Goal: Browse casually: Explore the website without a specific task or goal

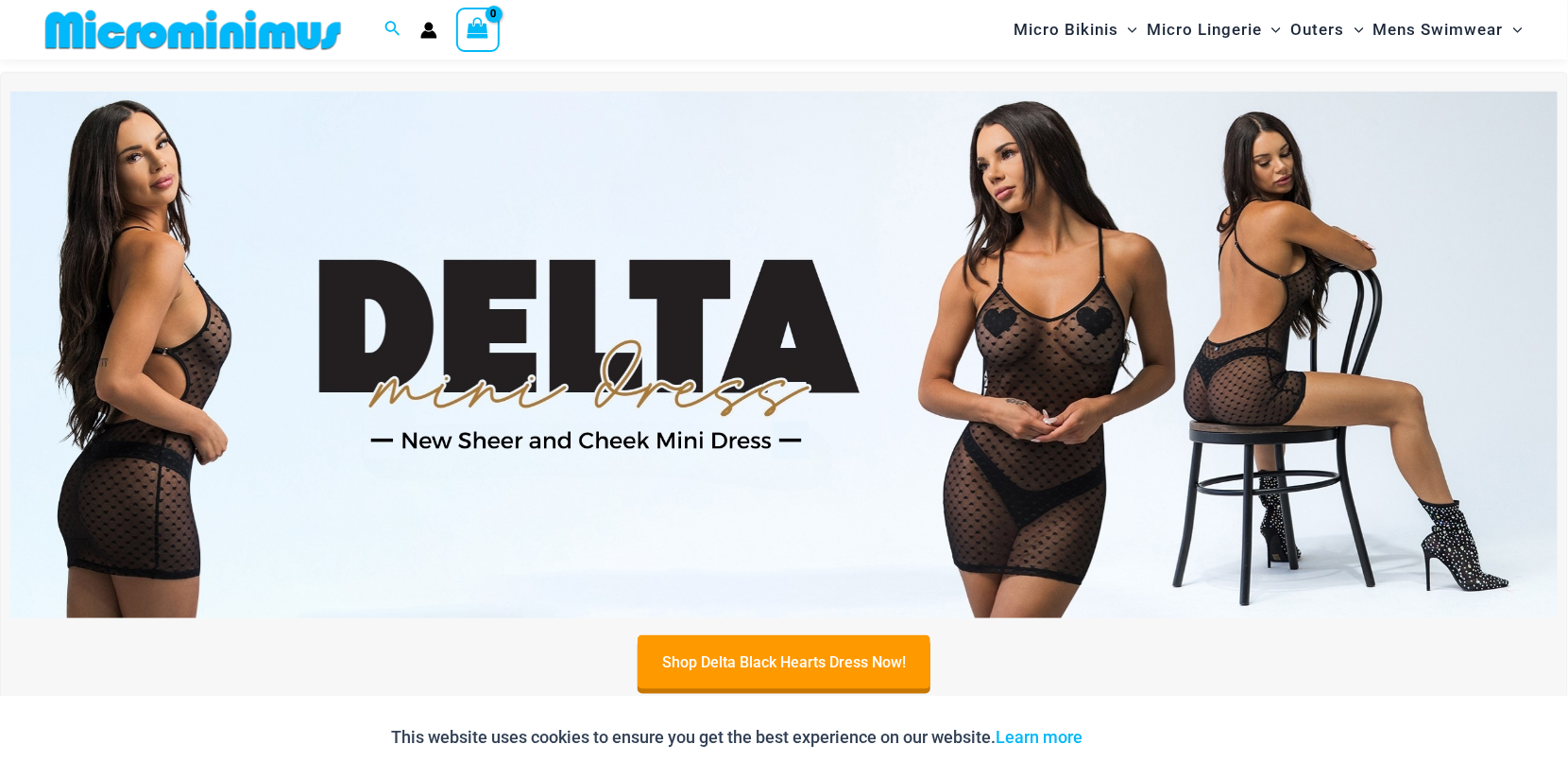
scroll to position [682, 0]
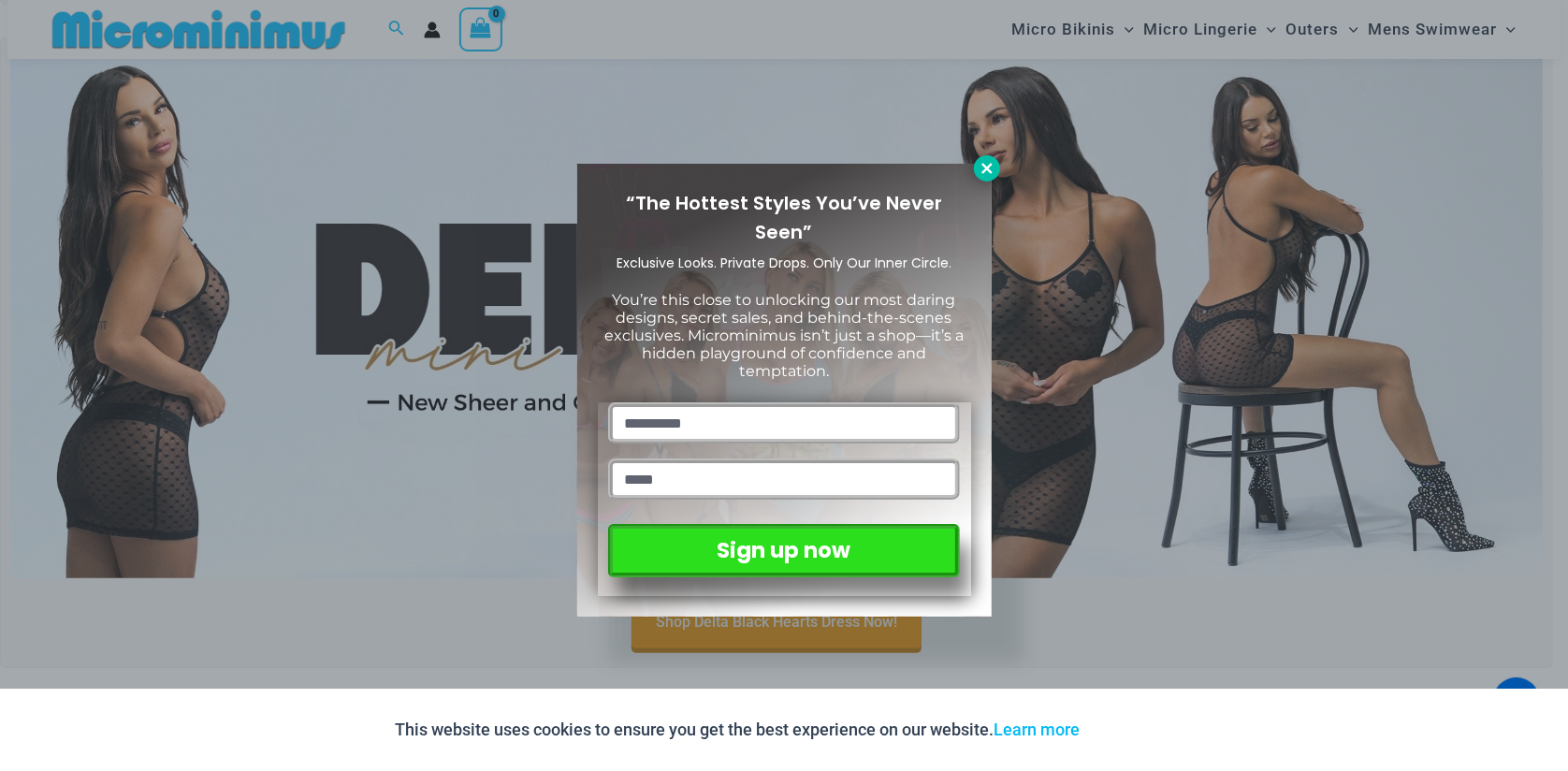
click at [989, 161] on icon at bounding box center [987, 168] width 17 height 17
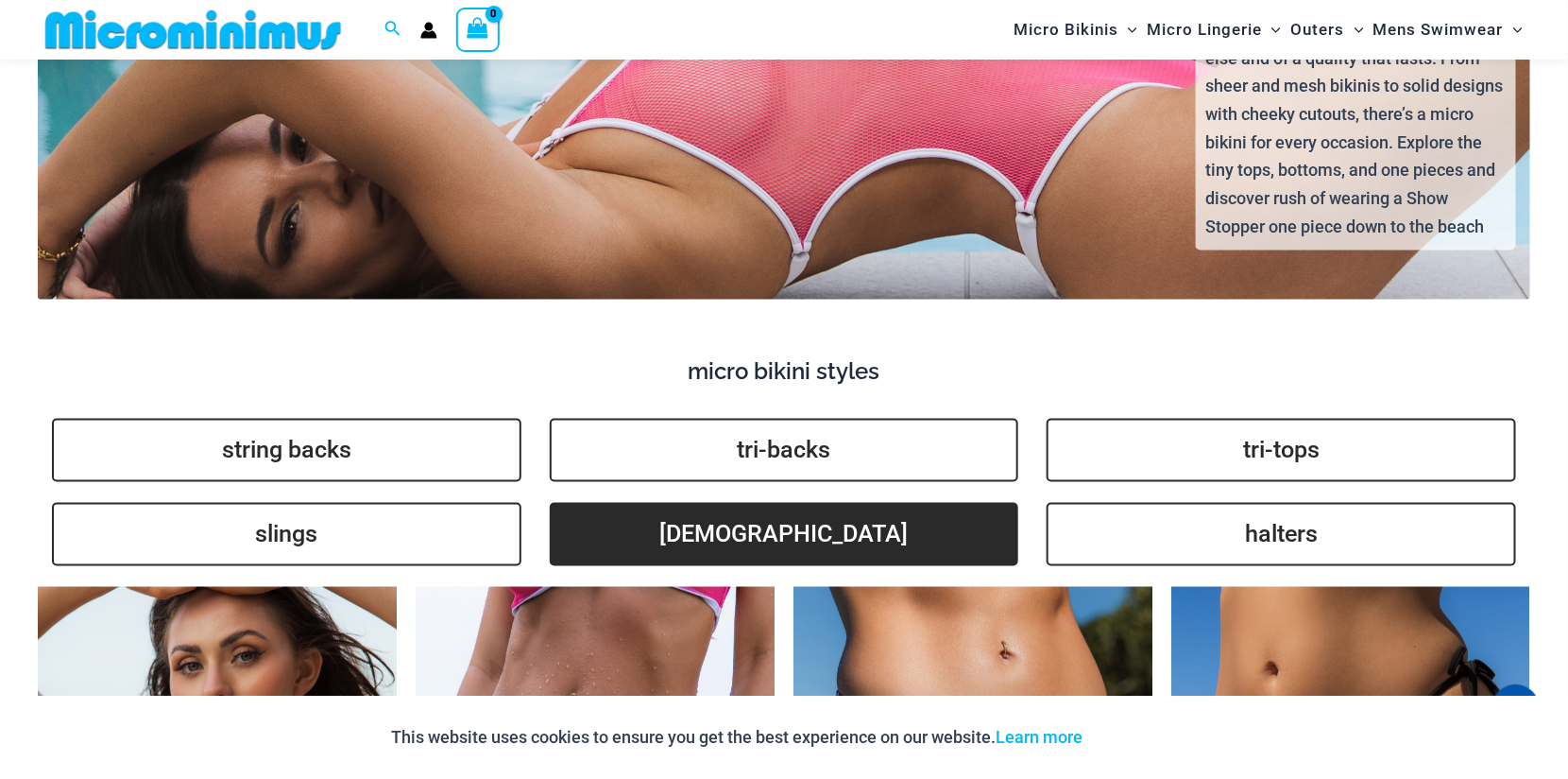
scroll to position [4140, 0]
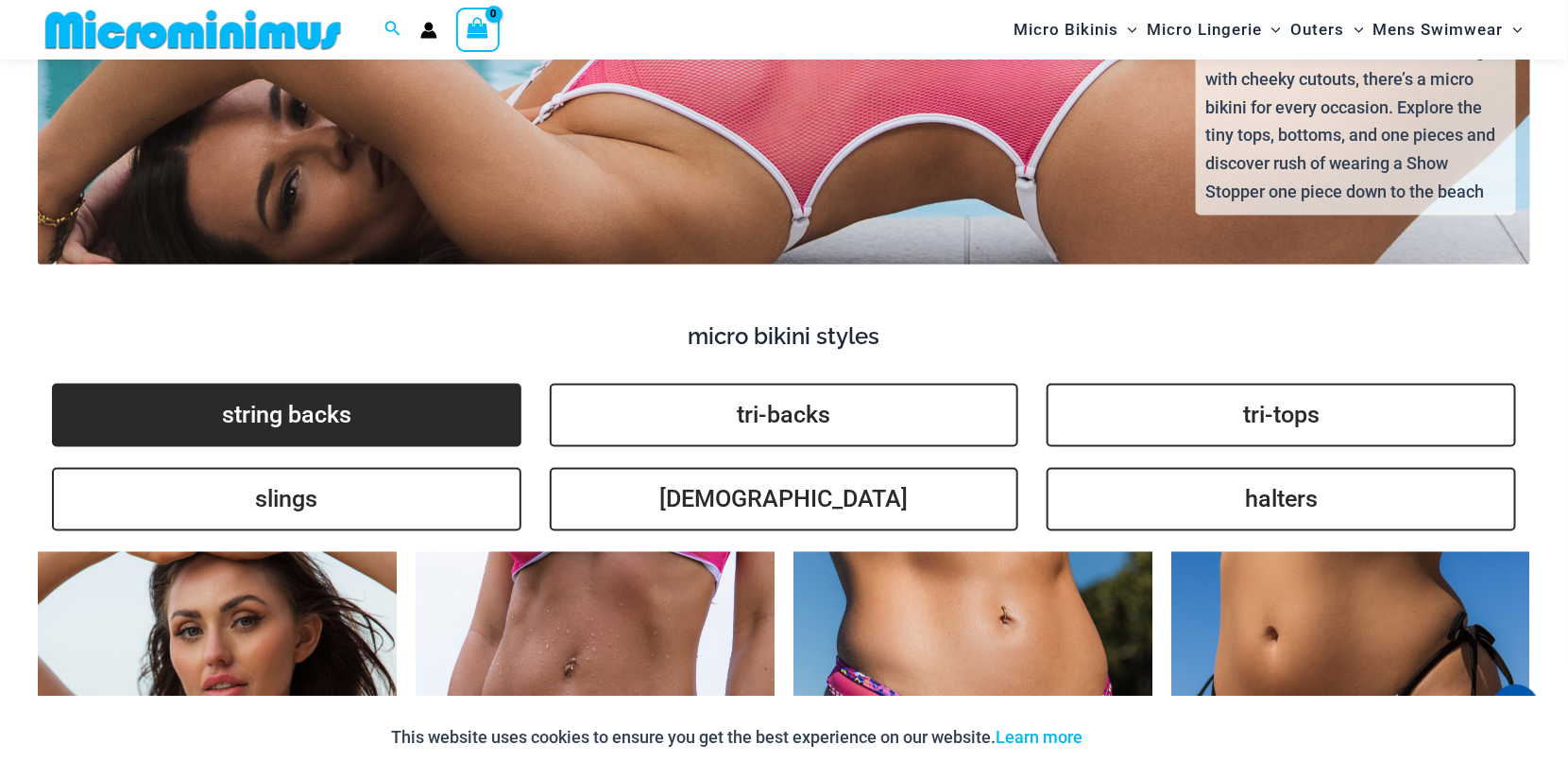
click at [291, 411] on link "string backs" at bounding box center [287, 416] width 470 height 64
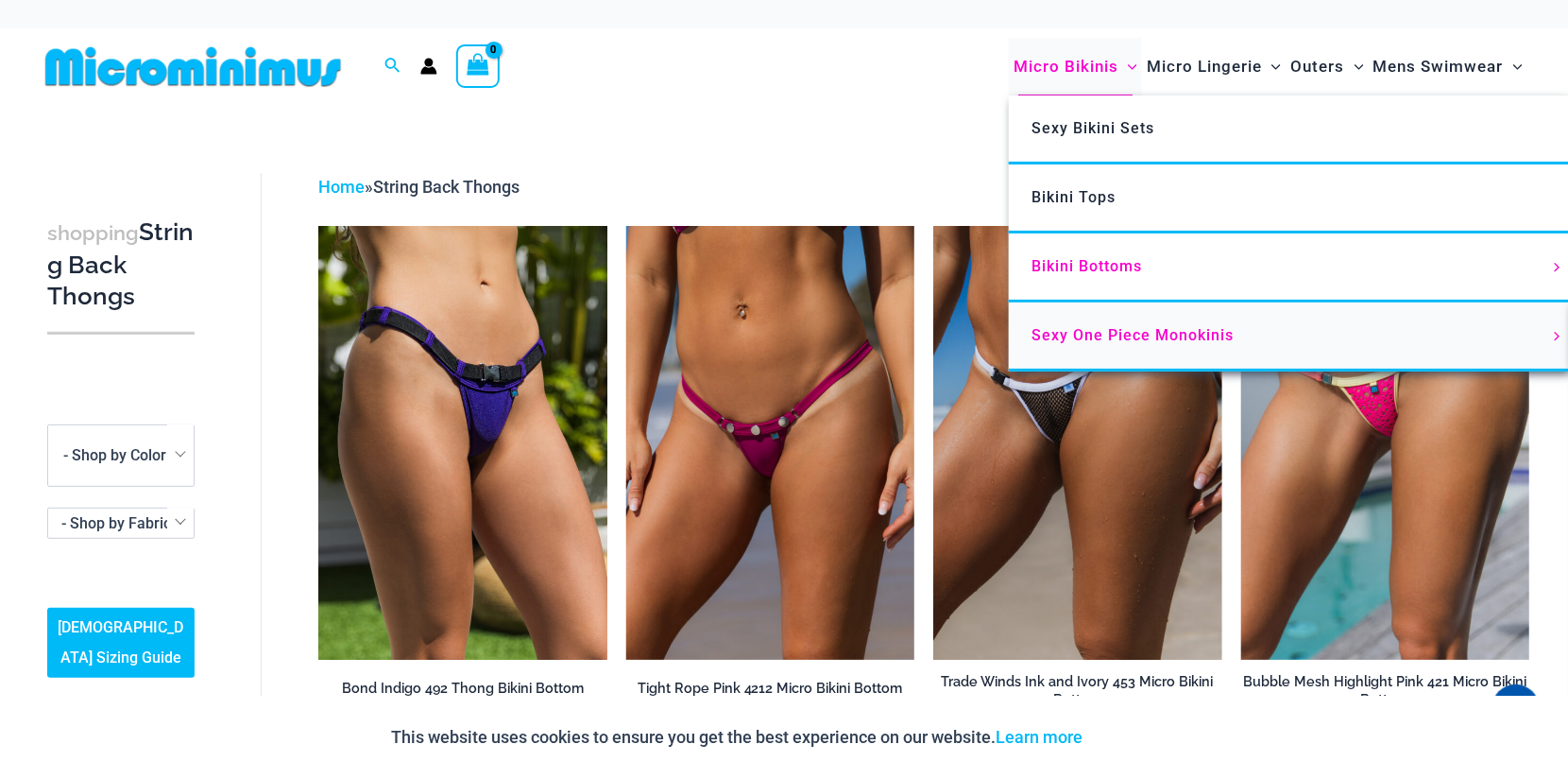
click at [1071, 332] on span "Sexy One Piece Monokinis" at bounding box center [1133, 335] width 203 height 18
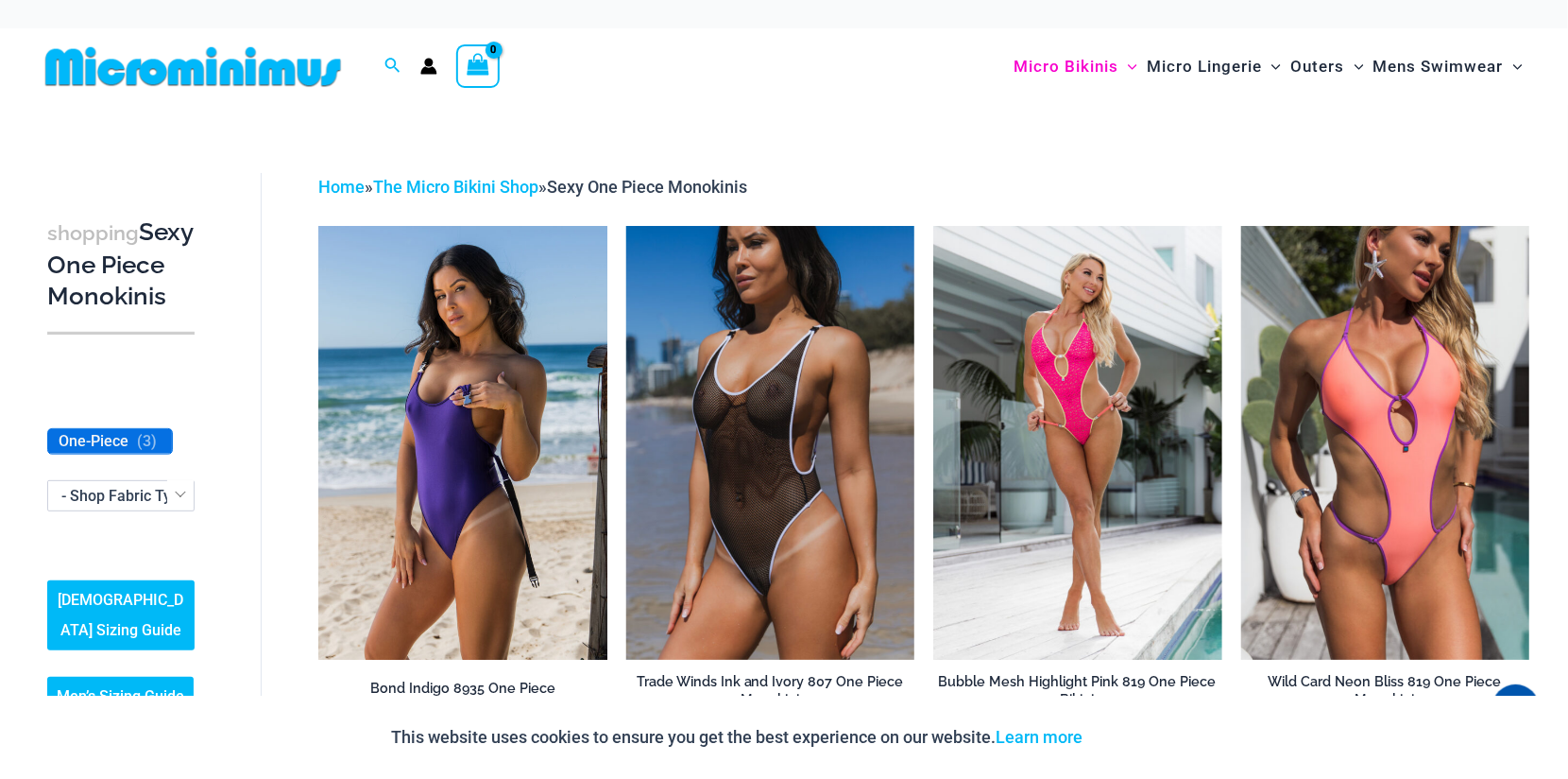
click at [102, 452] on link "One-Piece" at bounding box center [94, 441] width 69 height 20
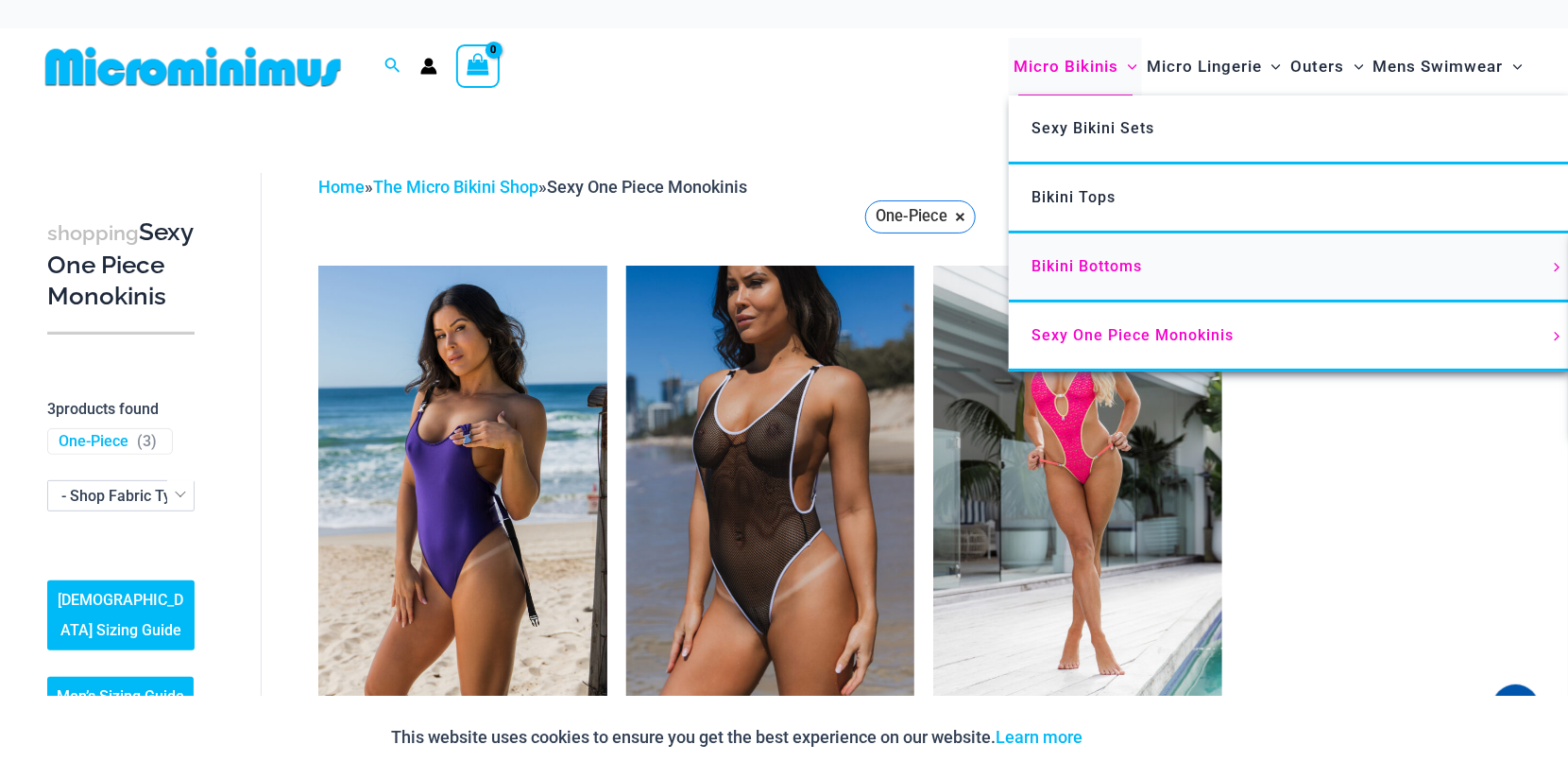
click at [1087, 263] on span "Bikini Bottoms" at bounding box center [1087, 265] width 111 height 18
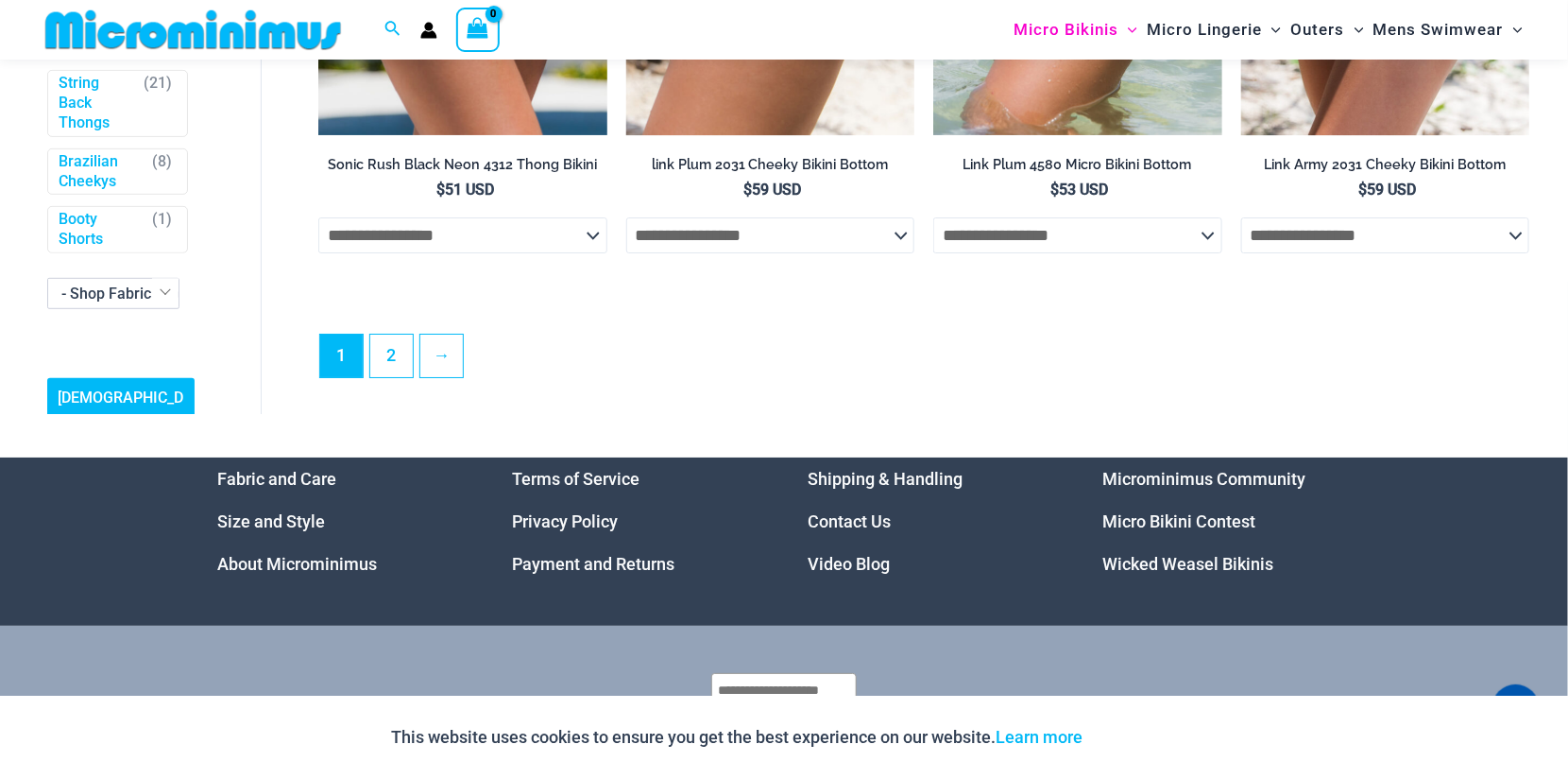
scroll to position [5654, 0]
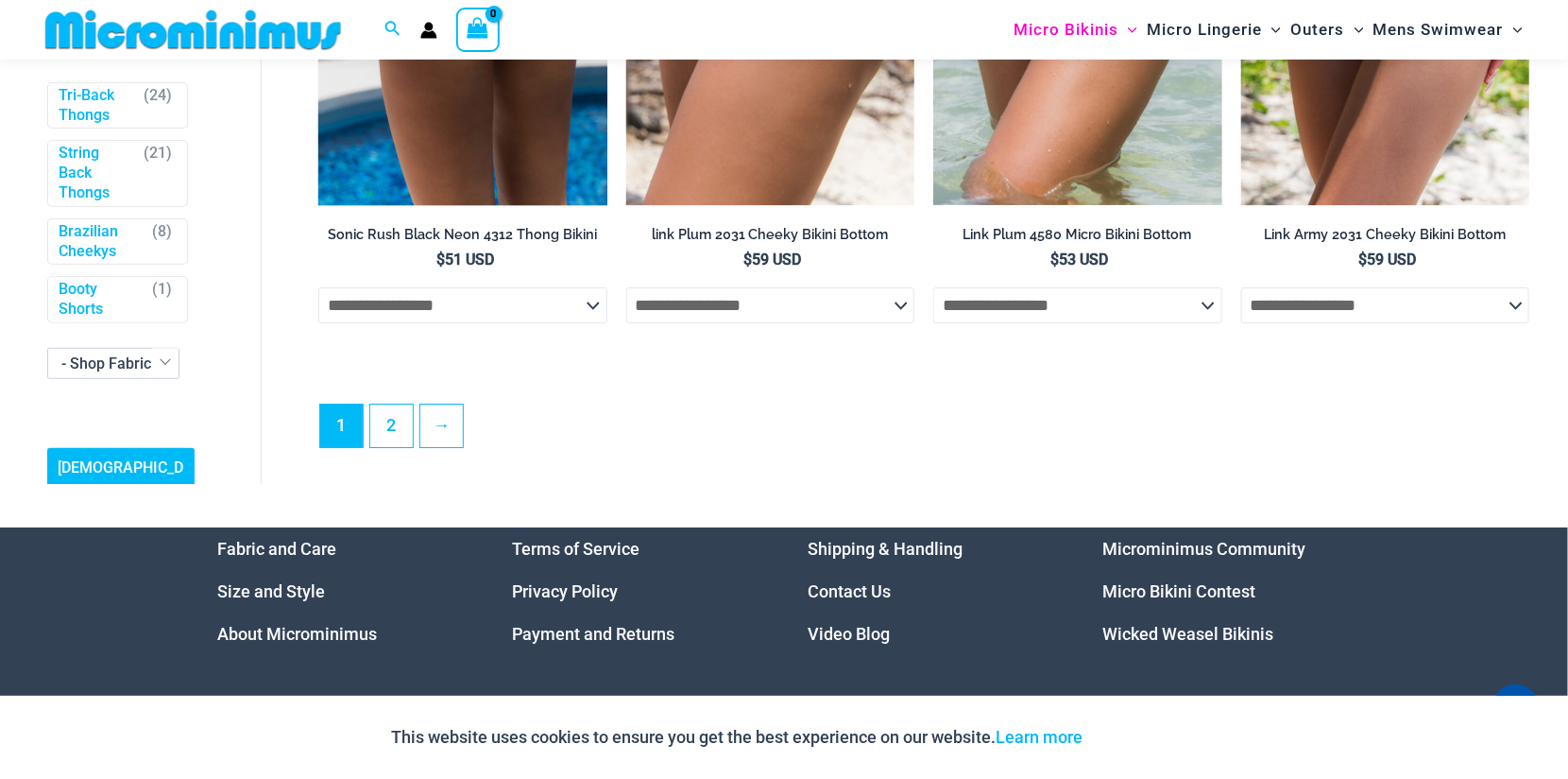
click at [591, 319] on select "**********" at bounding box center [463, 305] width 289 height 36
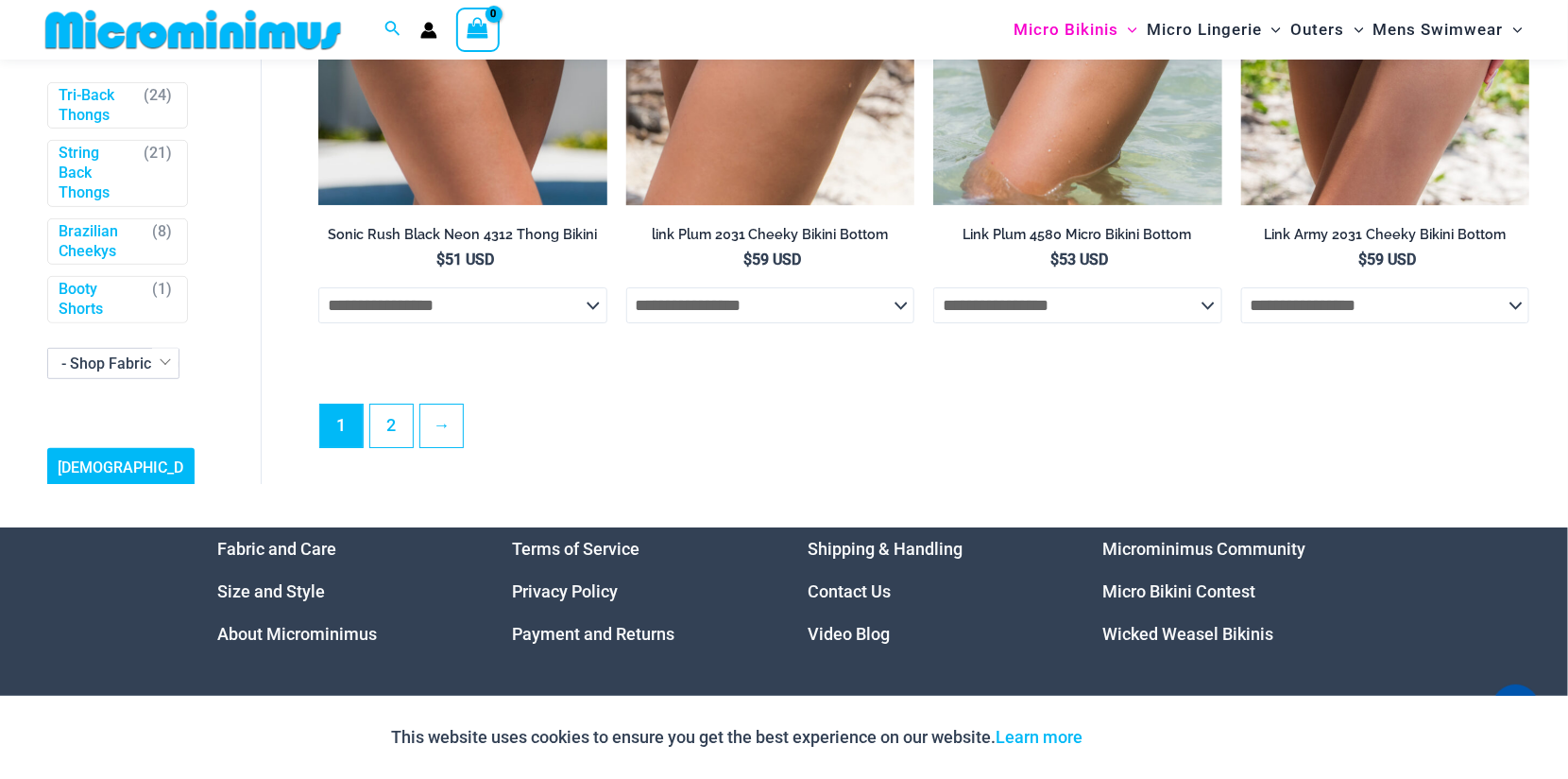
click at [756, 431] on ul "1 2 →" at bounding box center [923, 431] width 1209 height 55
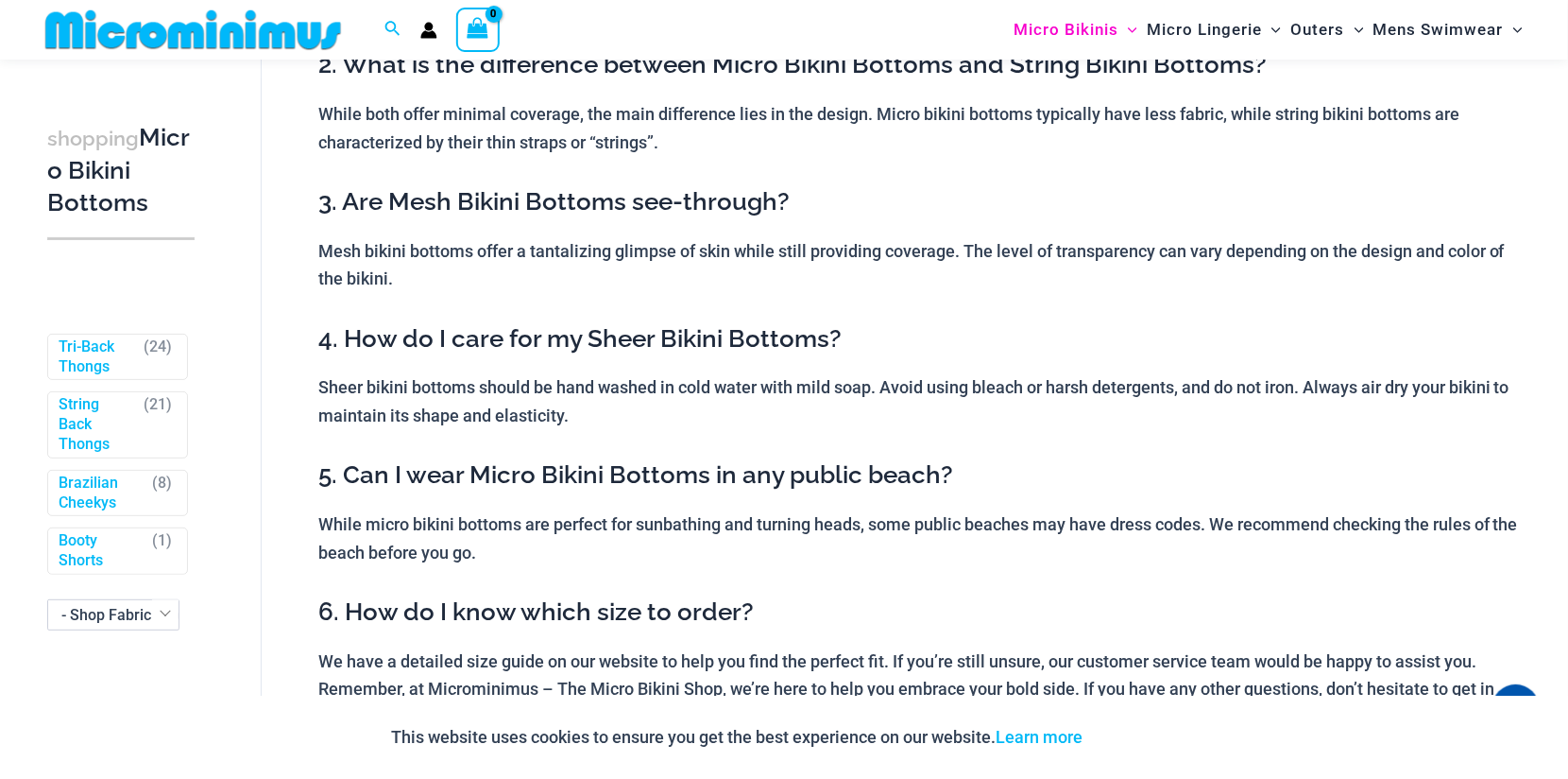
scroll to position [0, 0]
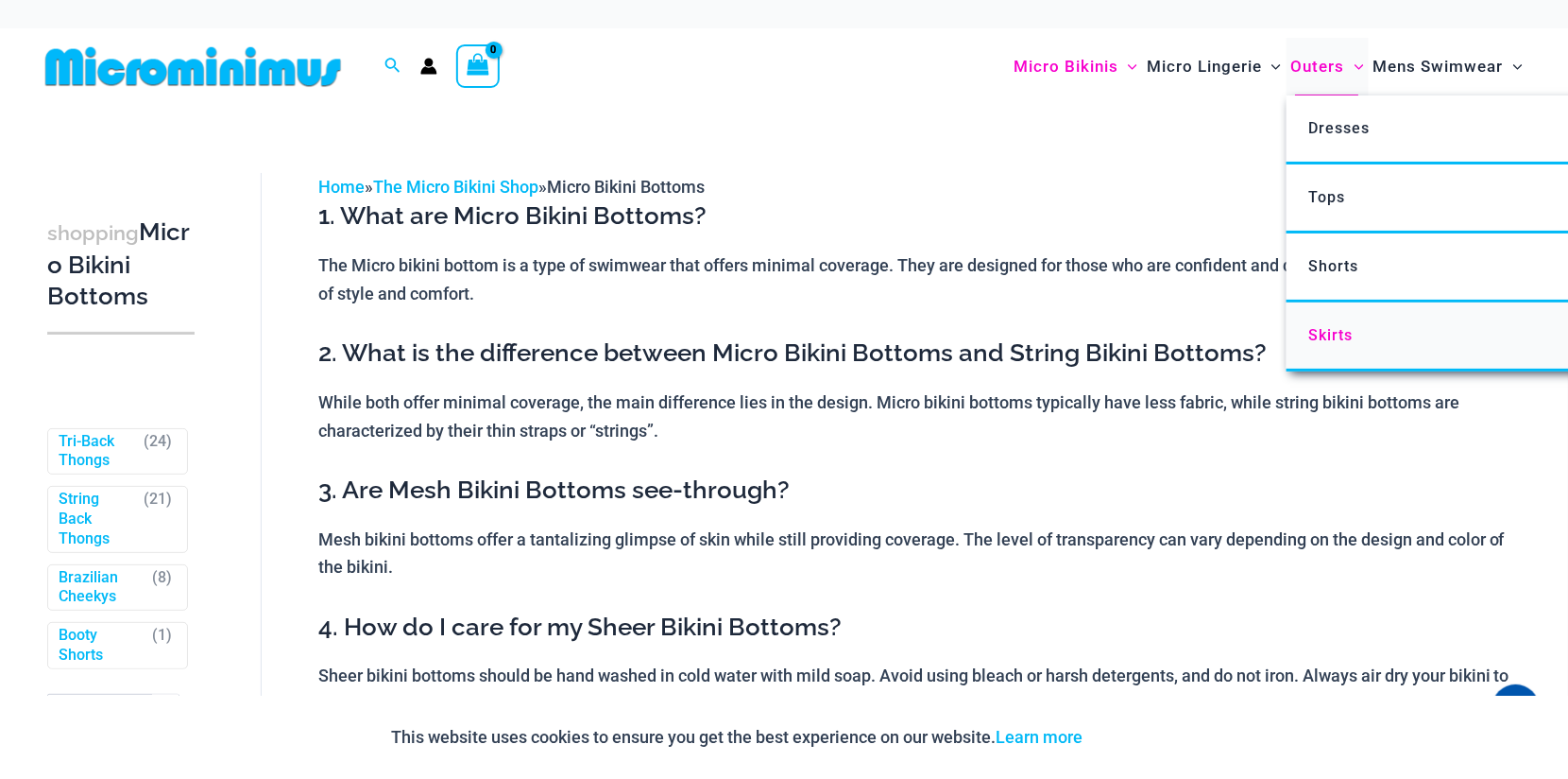
click at [1335, 329] on span "Skirts" at bounding box center [1331, 335] width 44 height 18
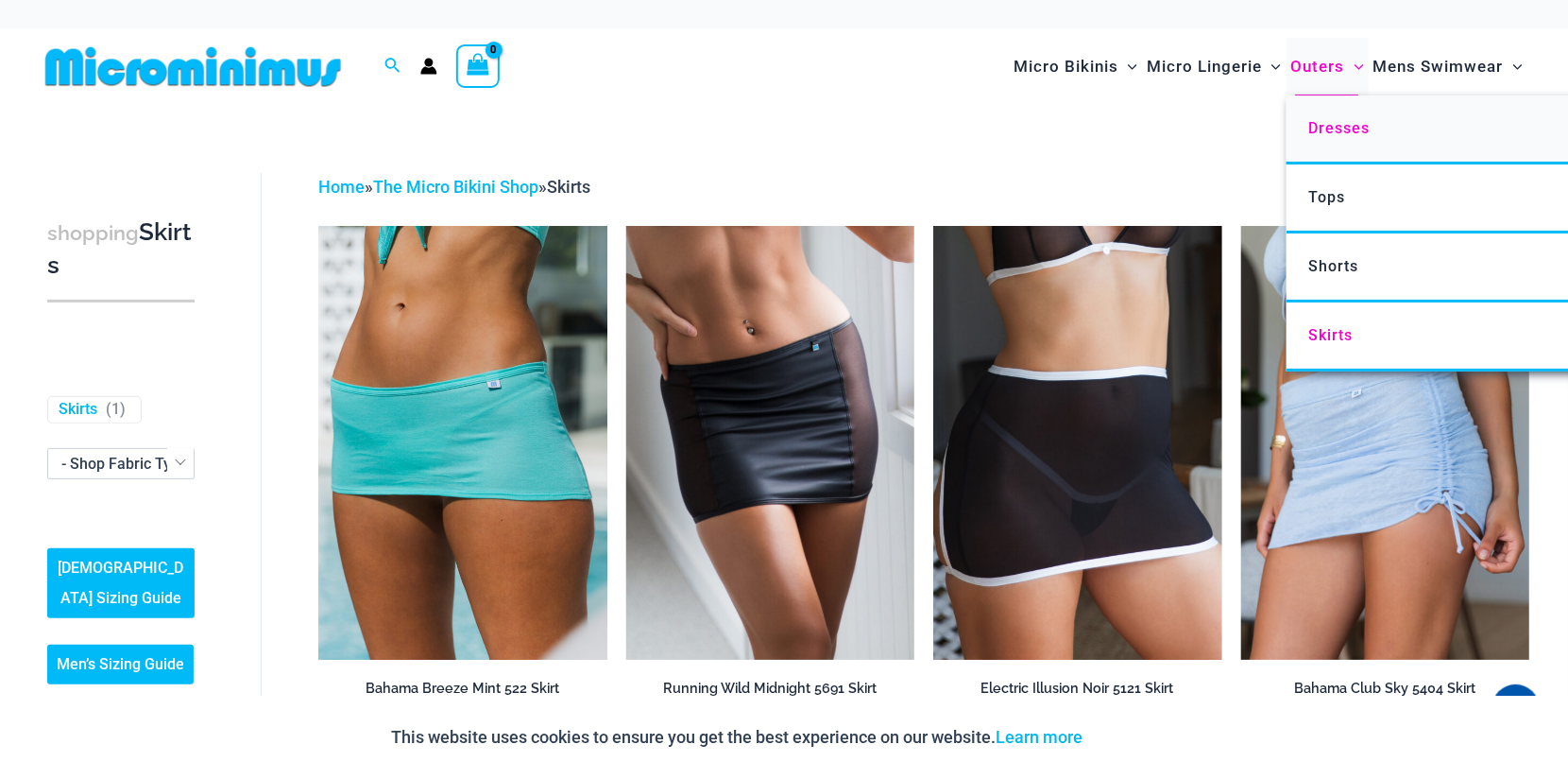
click at [1339, 125] on span "Dresses" at bounding box center [1339, 127] width 62 height 18
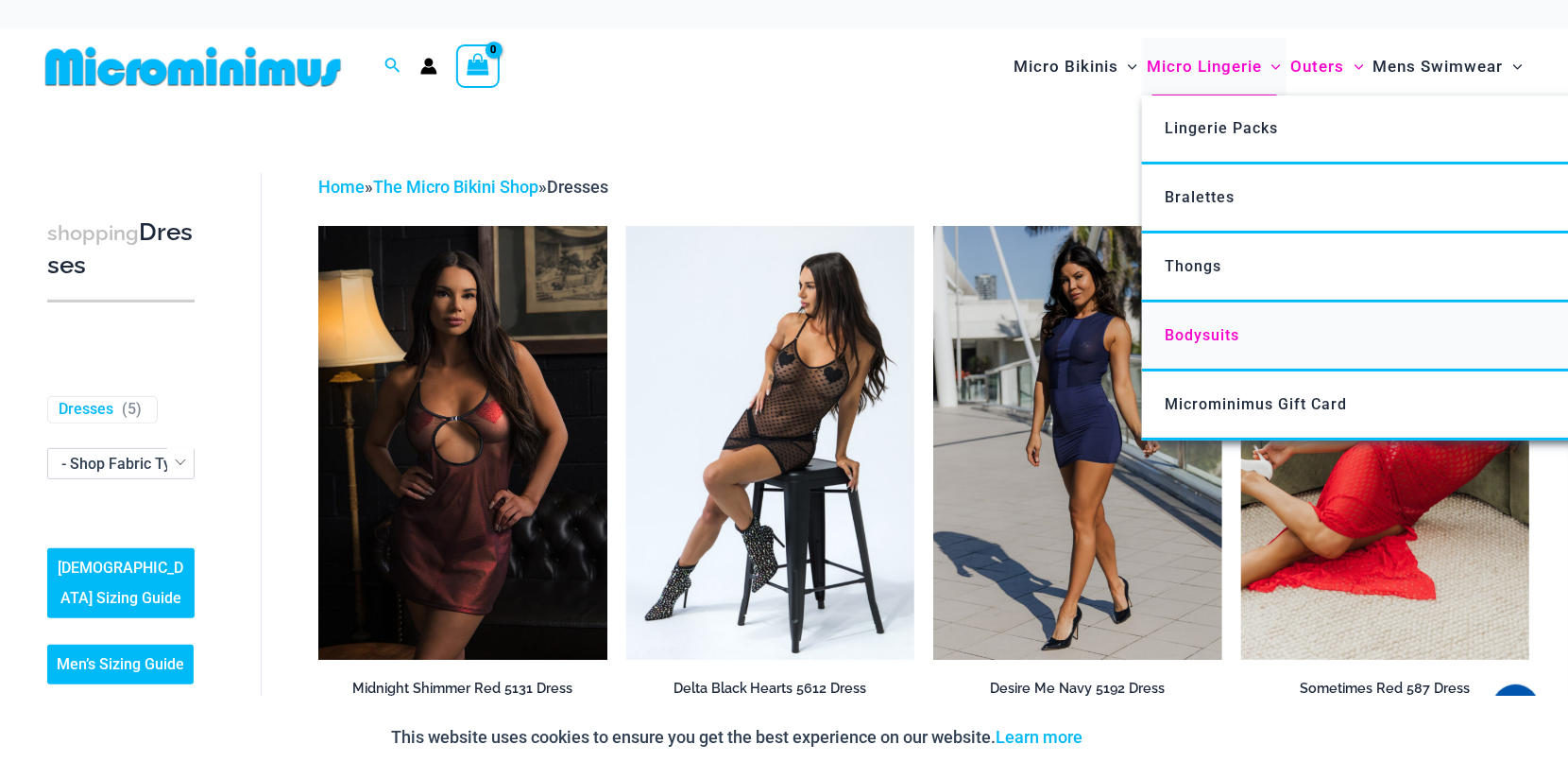
click at [1200, 326] on span "Bodysuits" at bounding box center [1201, 335] width 74 height 18
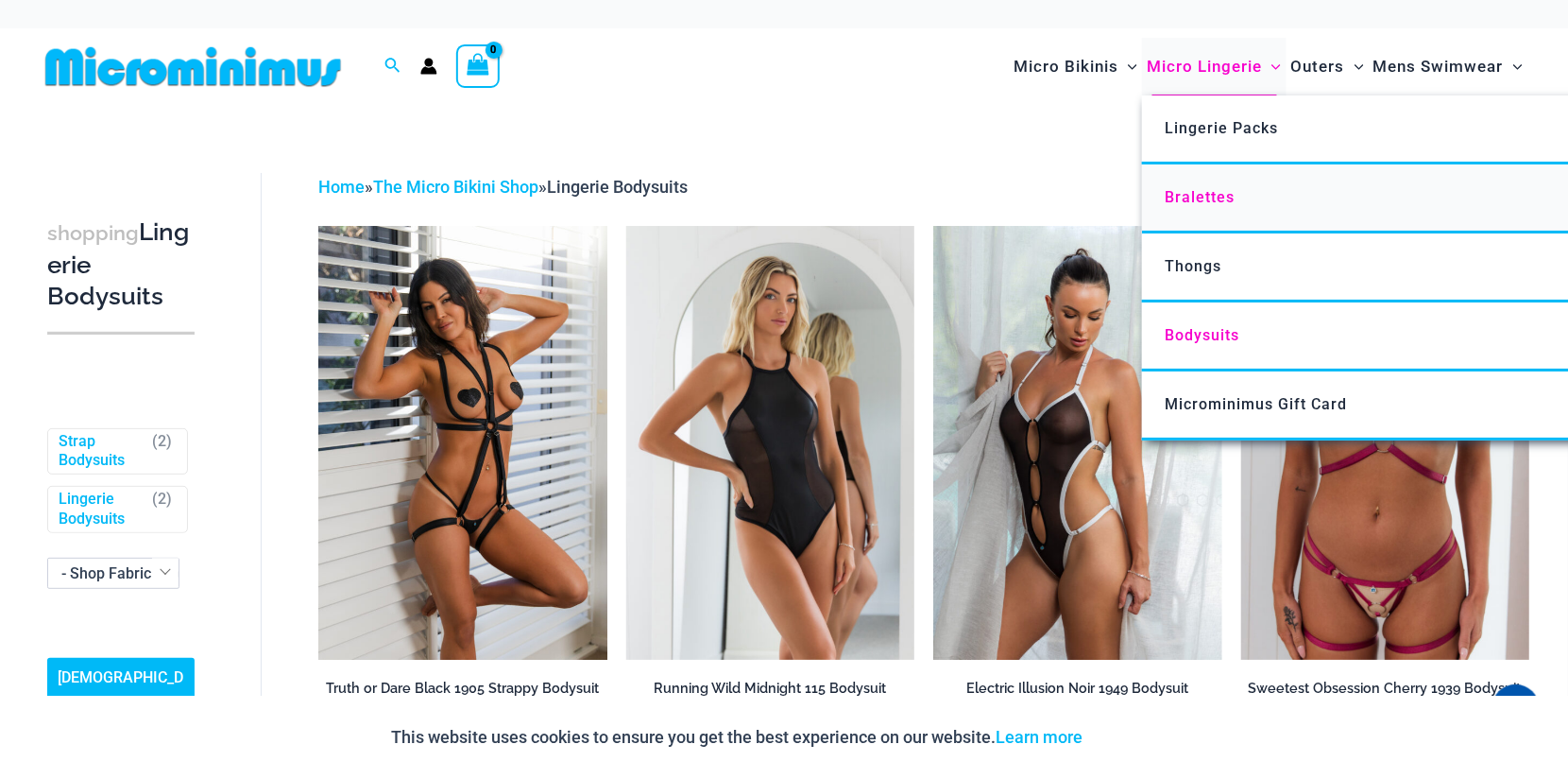
click at [1196, 197] on span "Bralettes" at bounding box center [1199, 197] width 69 height 18
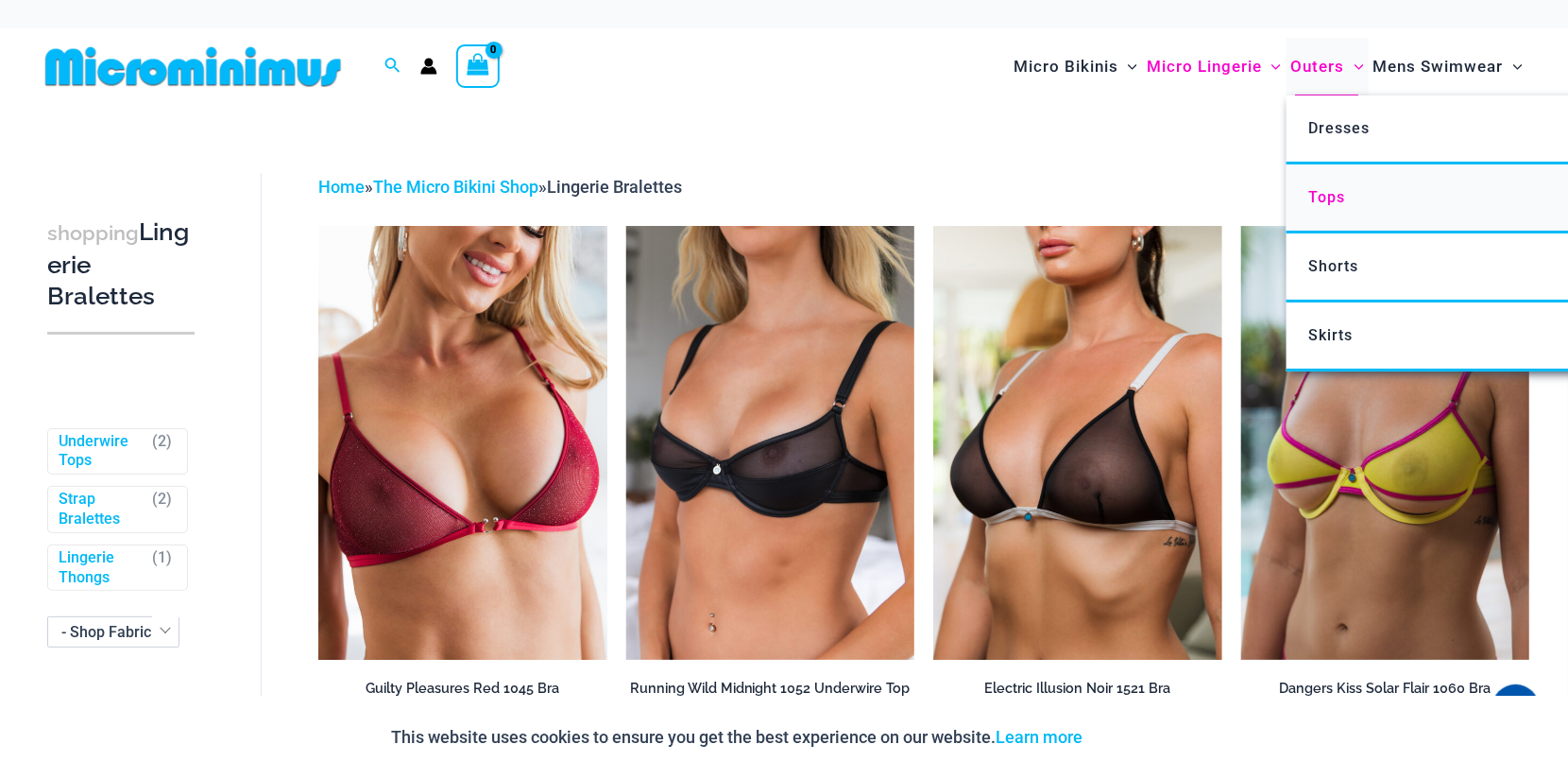
click at [1344, 197] on span "Tops" at bounding box center [1327, 197] width 37 height 18
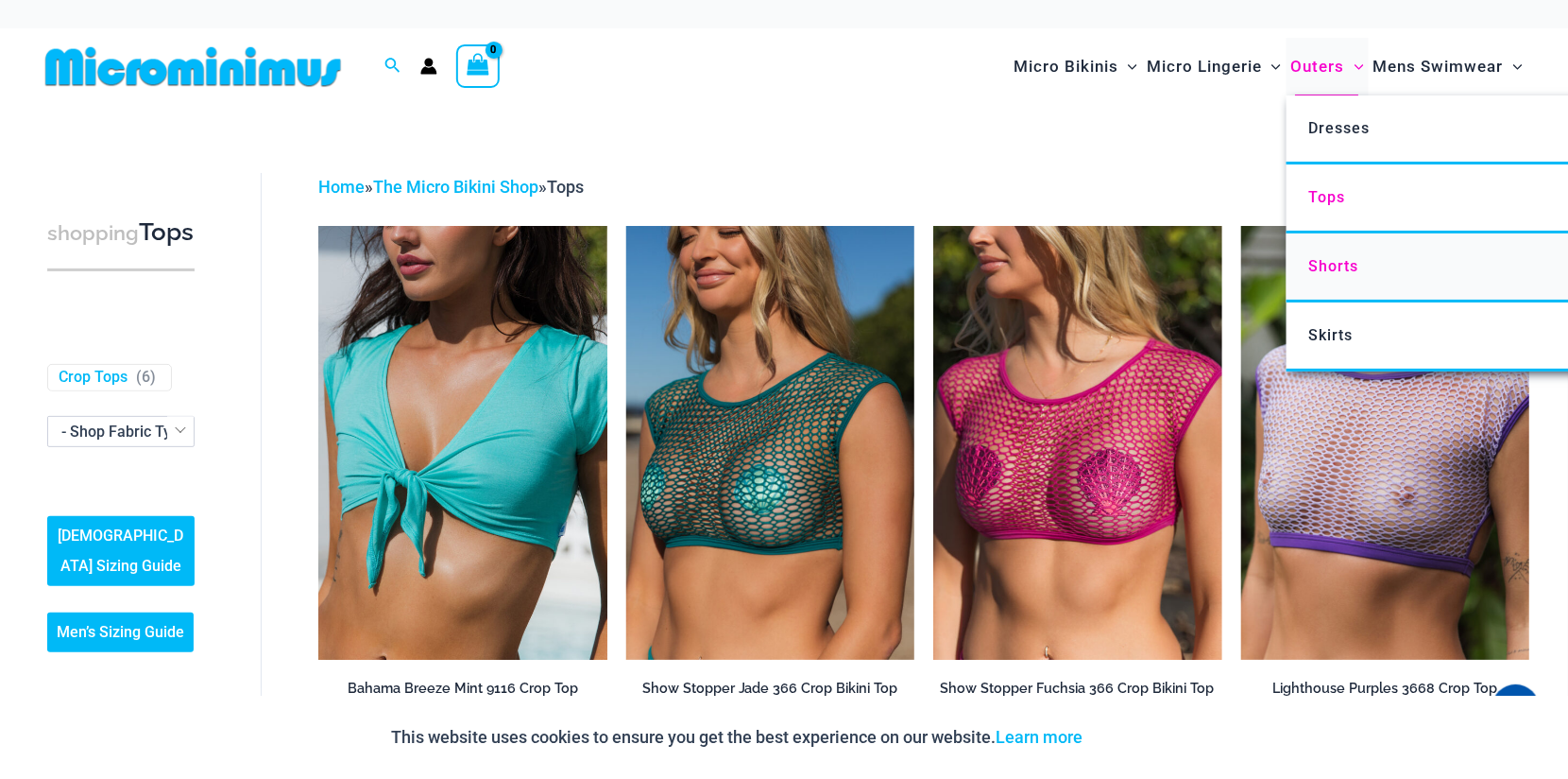
click at [1324, 262] on span "Shorts" at bounding box center [1334, 265] width 50 height 18
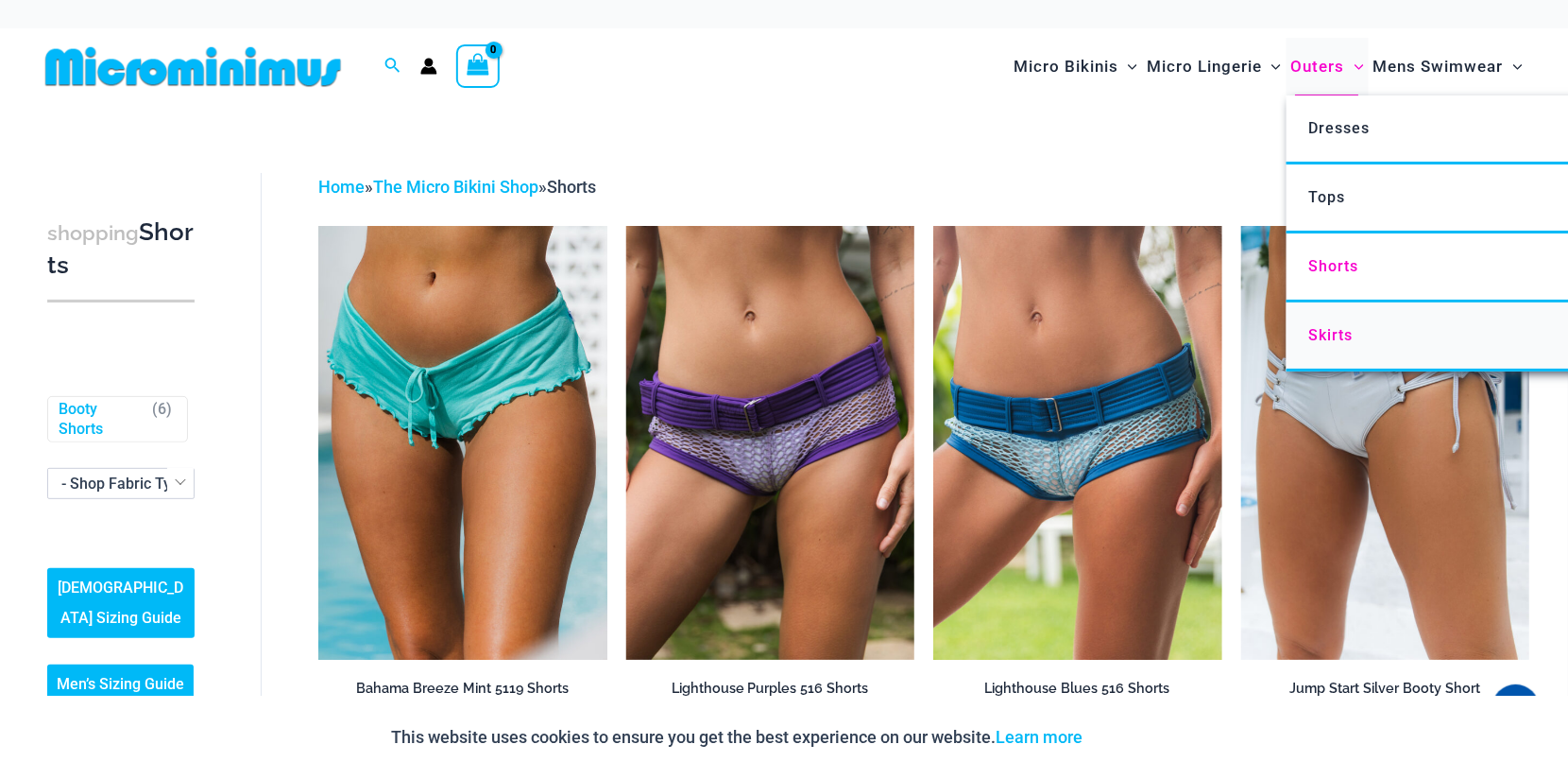
click at [1324, 326] on span "Skirts" at bounding box center [1331, 335] width 44 height 18
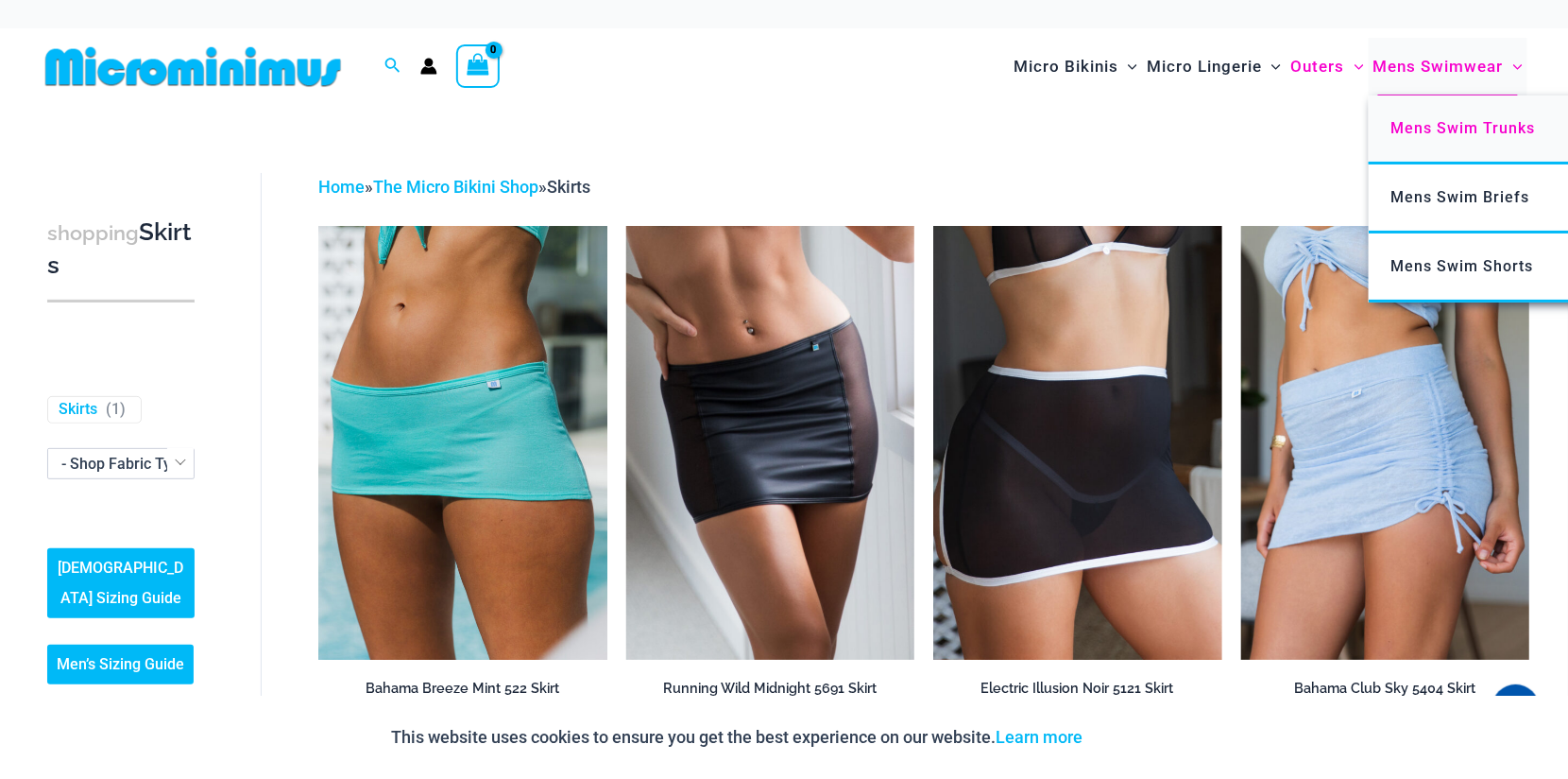
click at [1481, 123] on span "Mens Swim Trunks" at bounding box center [1464, 127] width 145 height 18
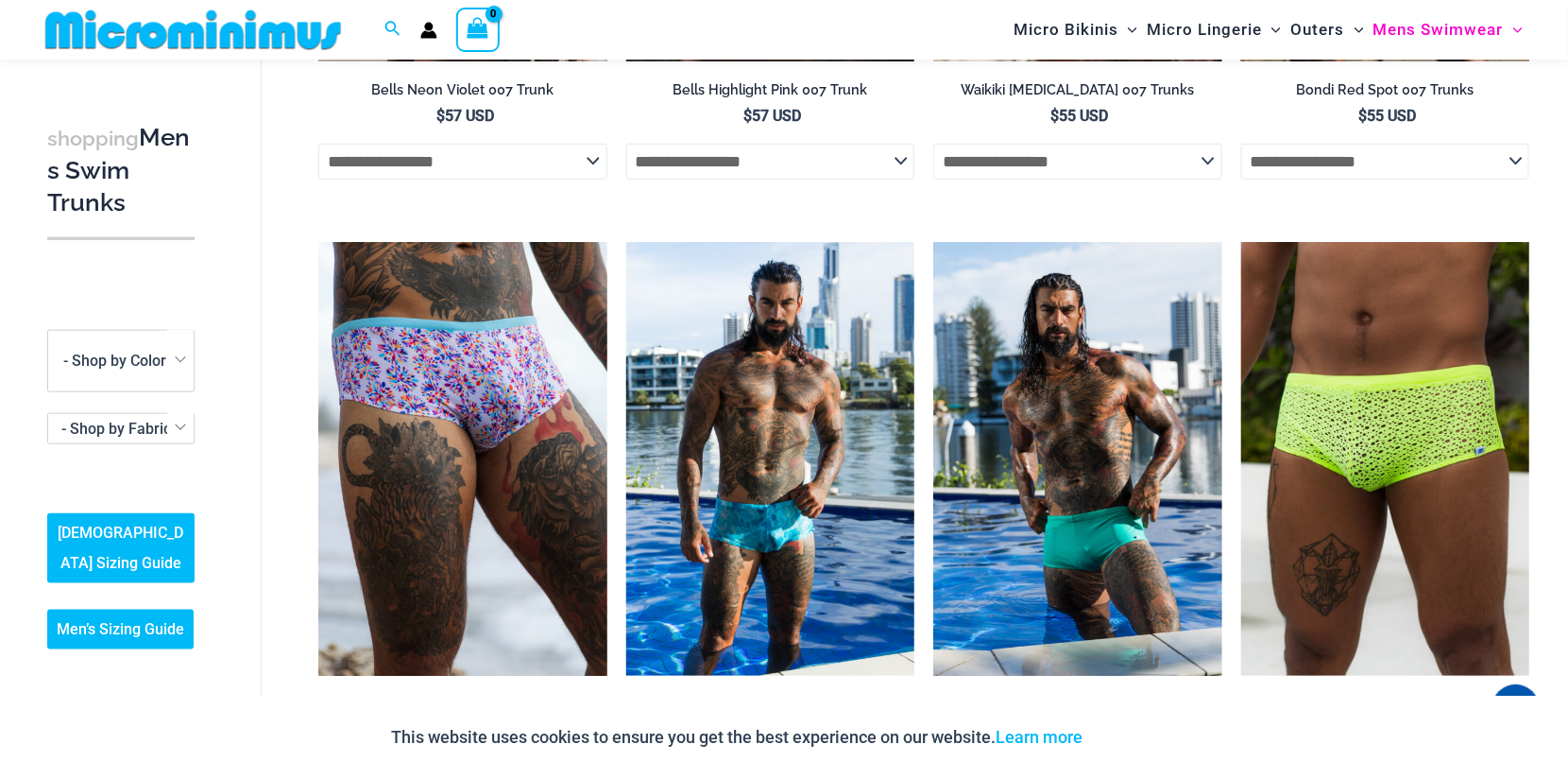
scroll to position [84, 0]
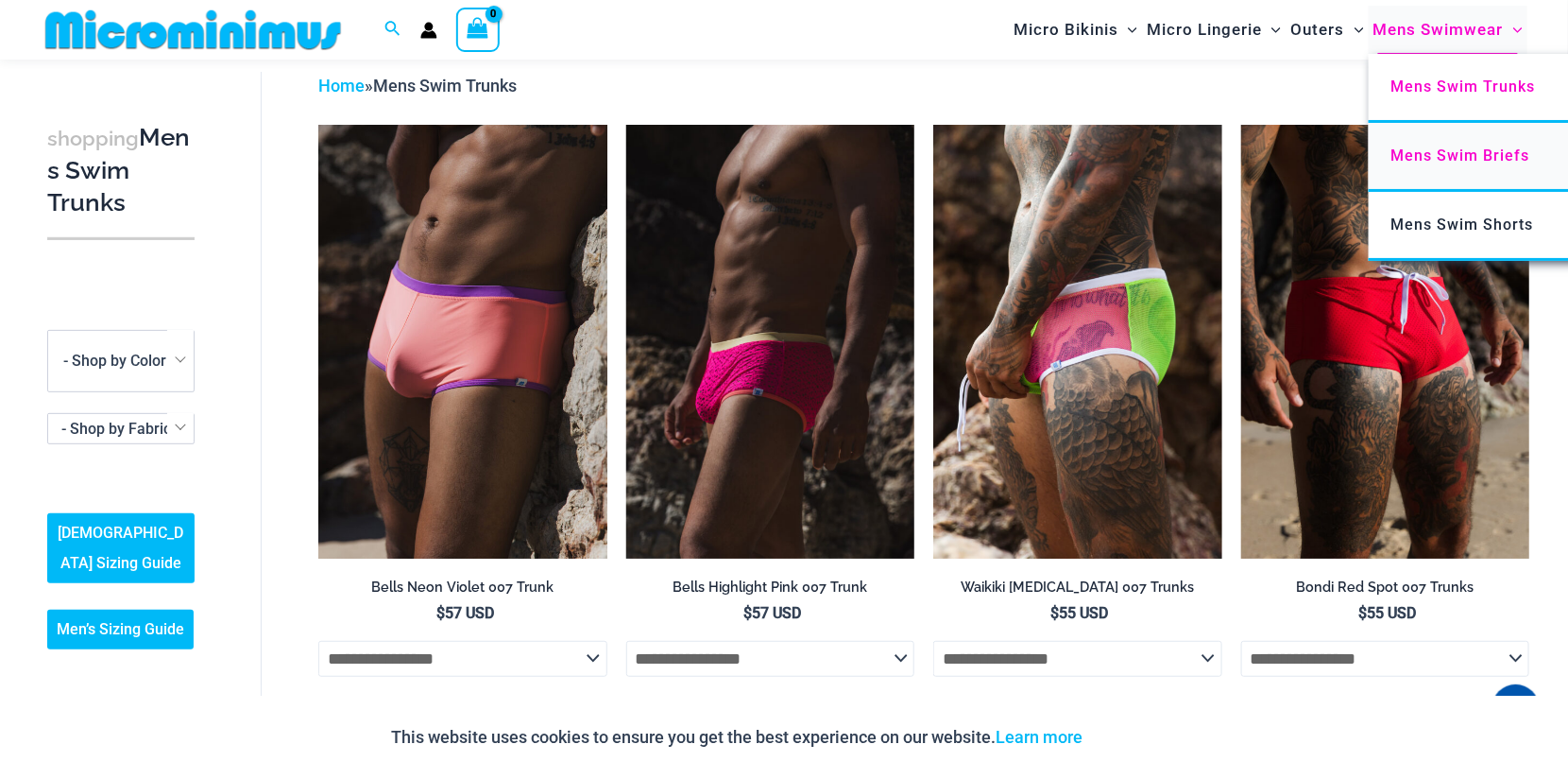
click at [1424, 150] on span "Mens Swim Briefs" at bounding box center [1461, 155] width 139 height 18
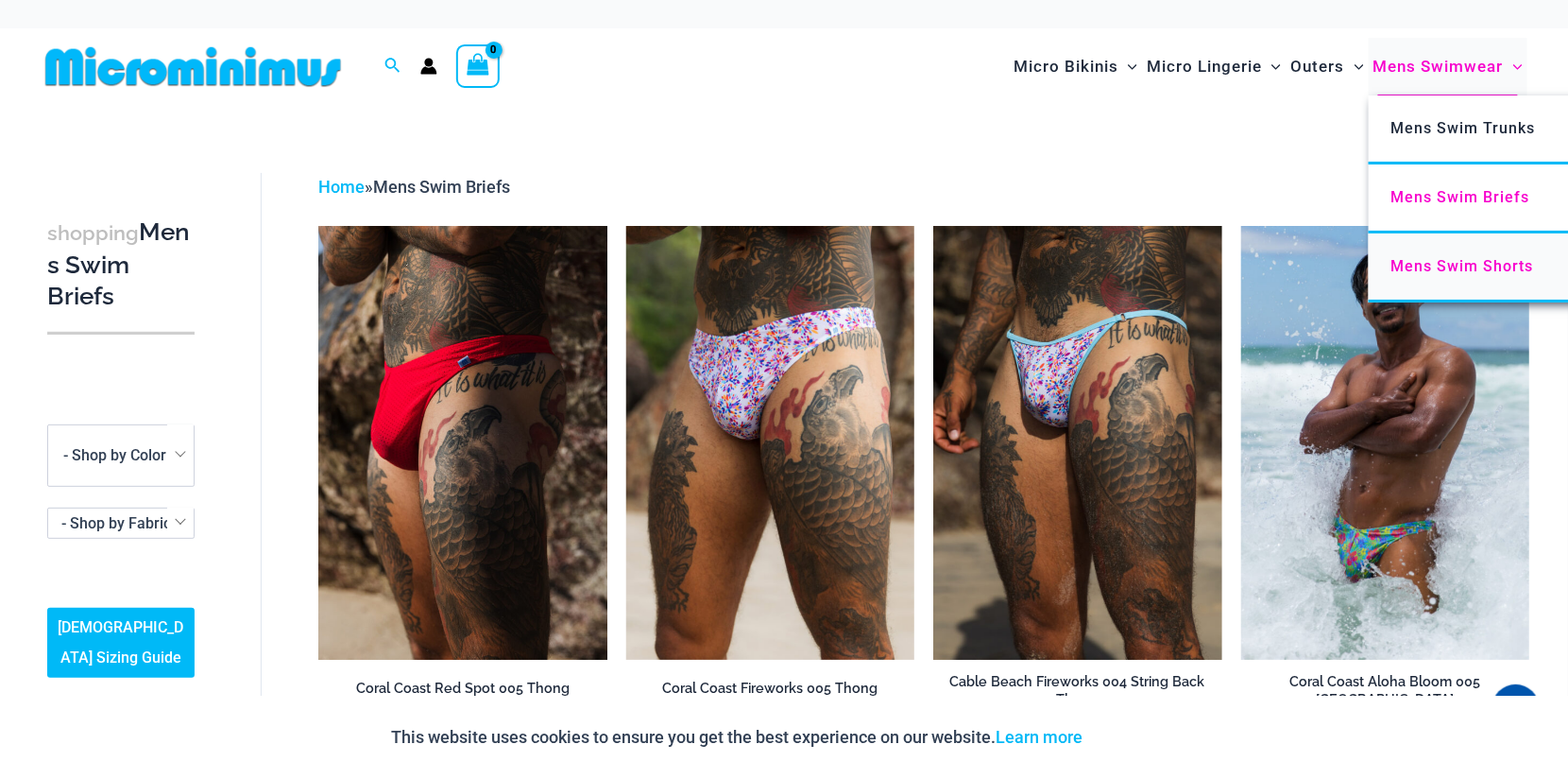
click at [1433, 264] on span "Mens Swim Shorts" at bounding box center [1463, 265] width 143 height 18
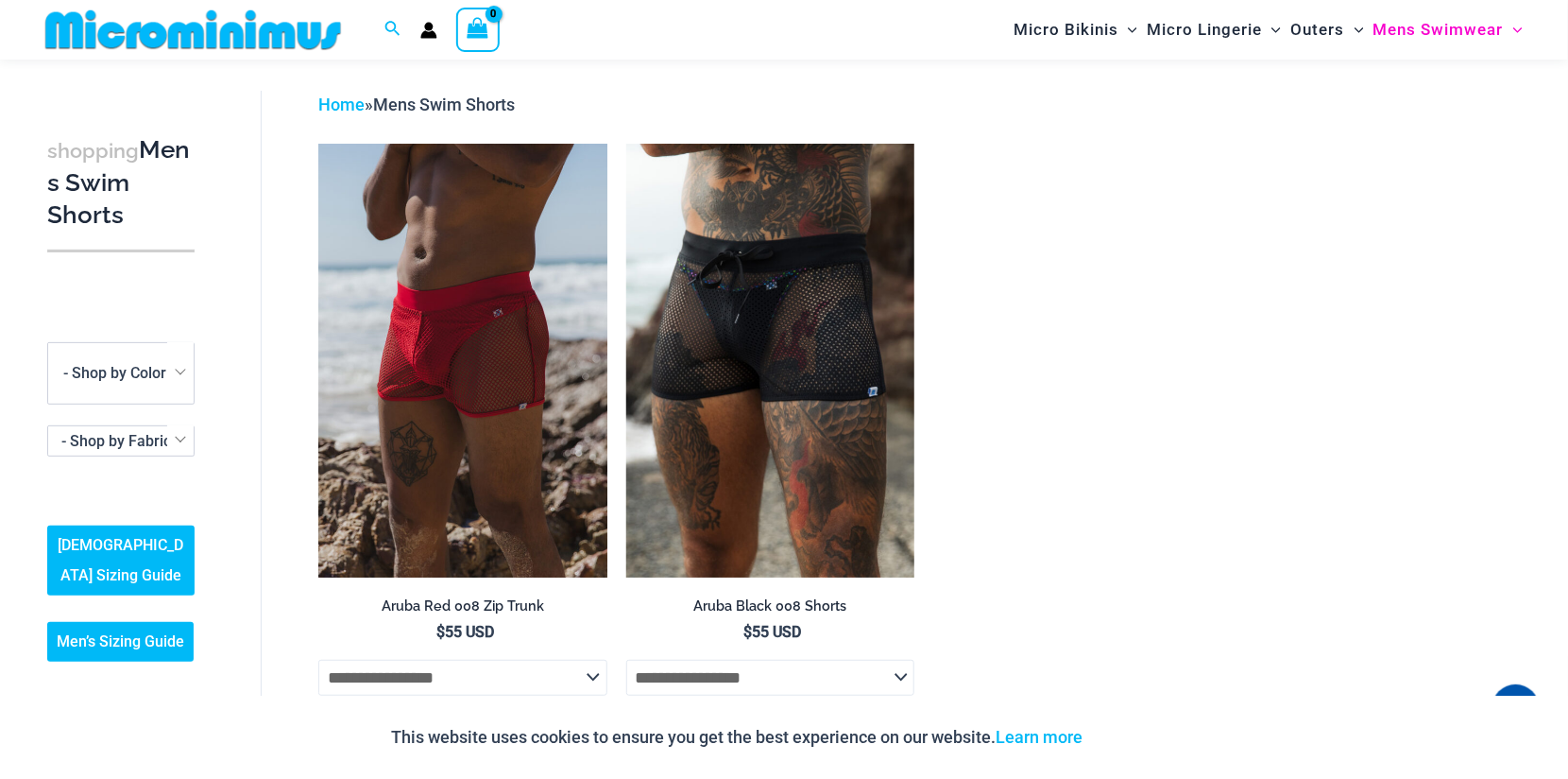
scroll to position [65, 0]
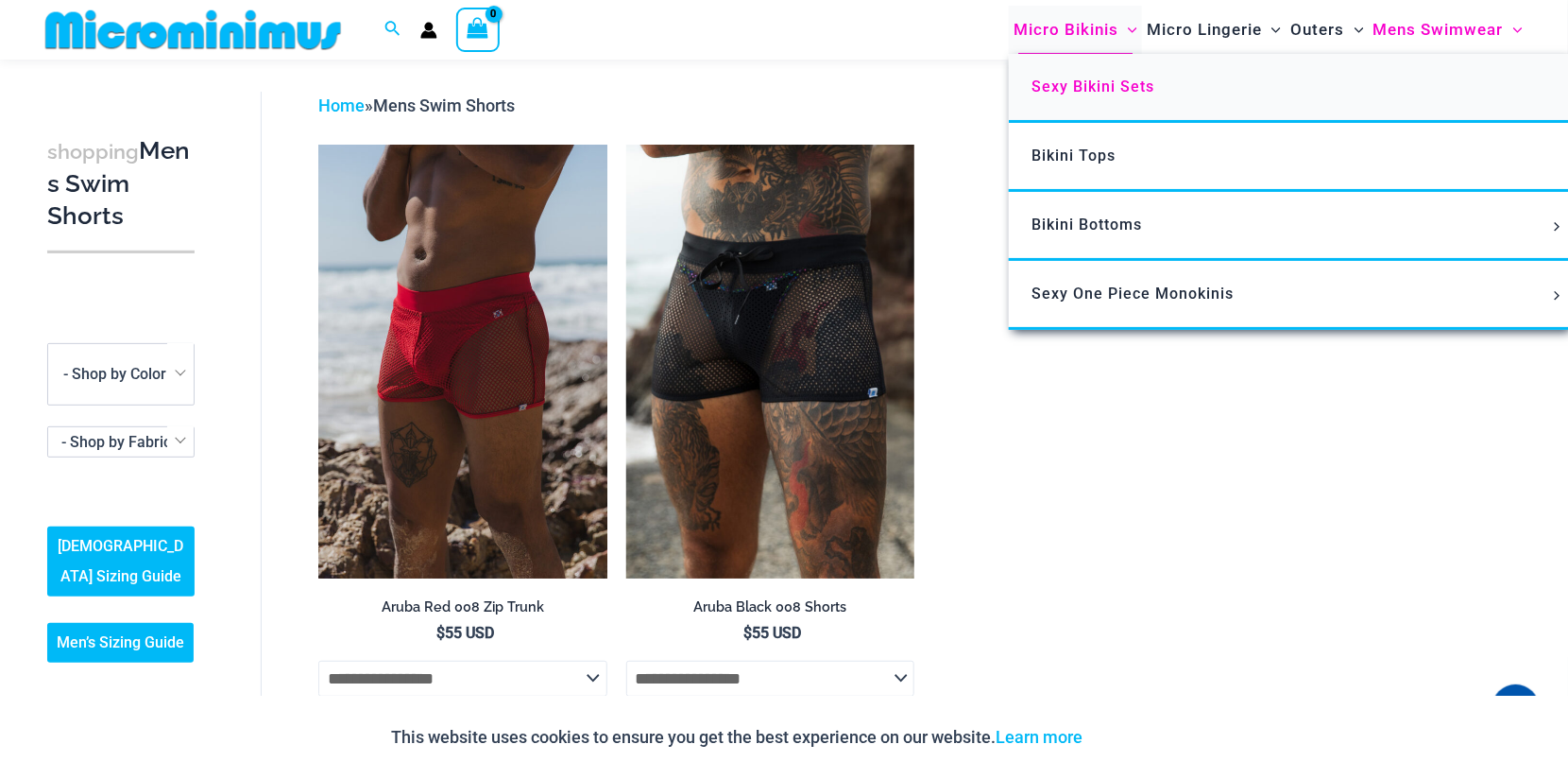
click at [1077, 82] on span "Sexy Bikini Sets" at bounding box center [1092, 86] width 123 height 18
